Goal: Go to known website: Access a specific website the user already knows

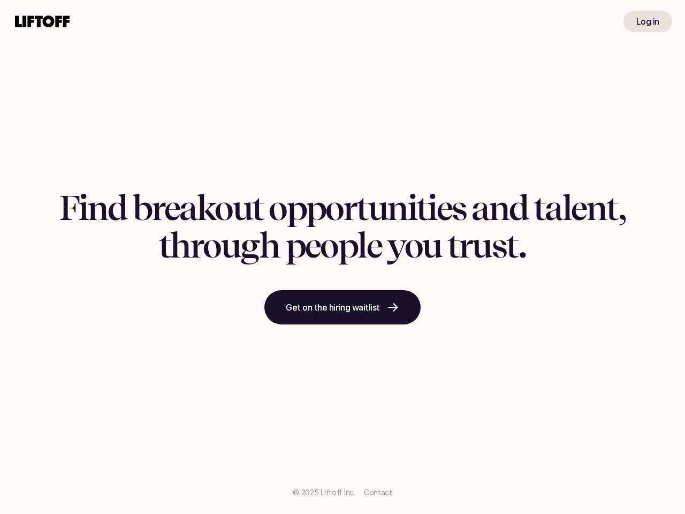
click at [342, 257] on h1 "Find breakout opportunities and talent, through people you trust." at bounding box center [342, 226] width 566 height 75
